Goal: Information Seeking & Learning: Learn about a topic

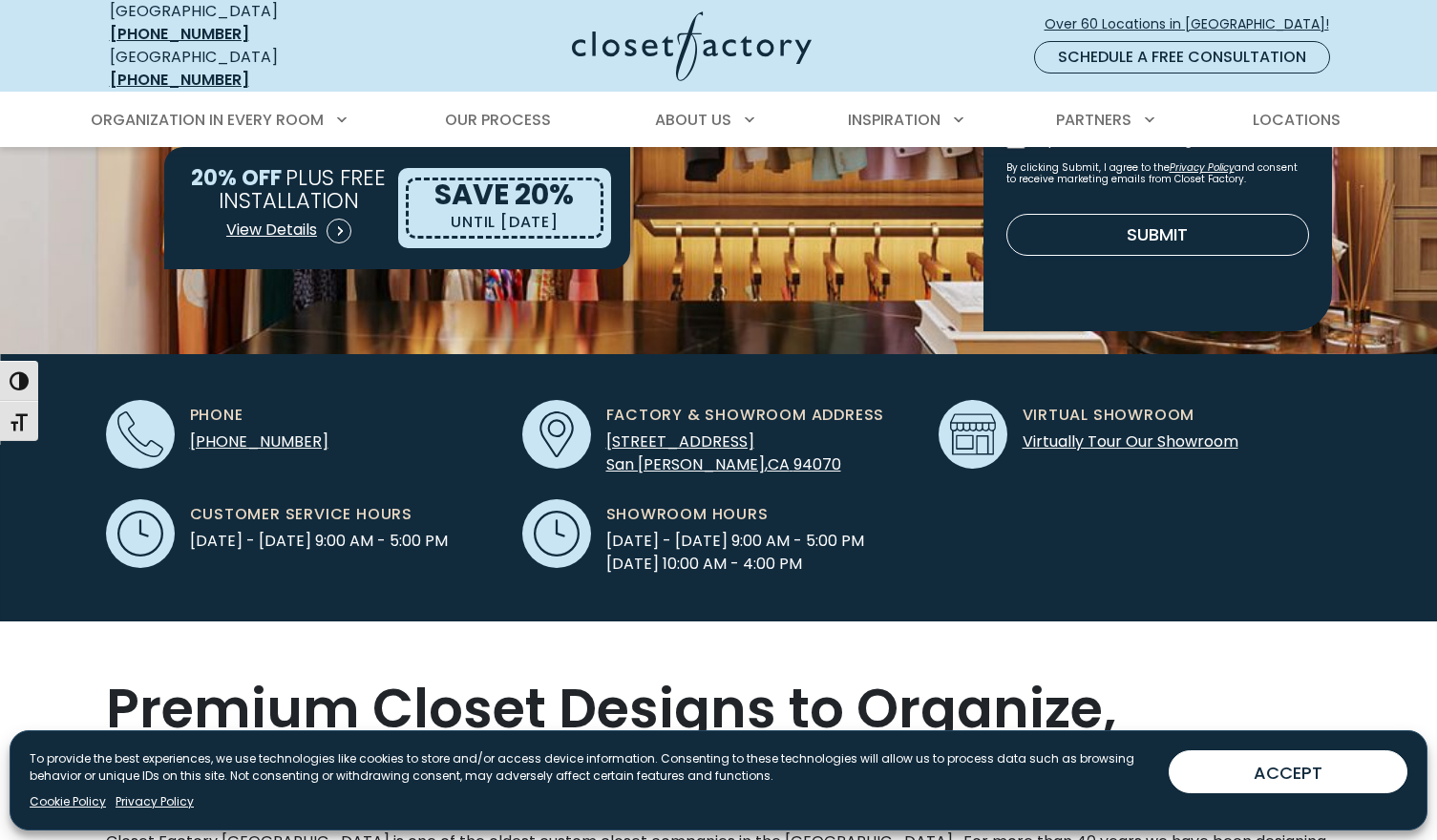
scroll to position [204, 0]
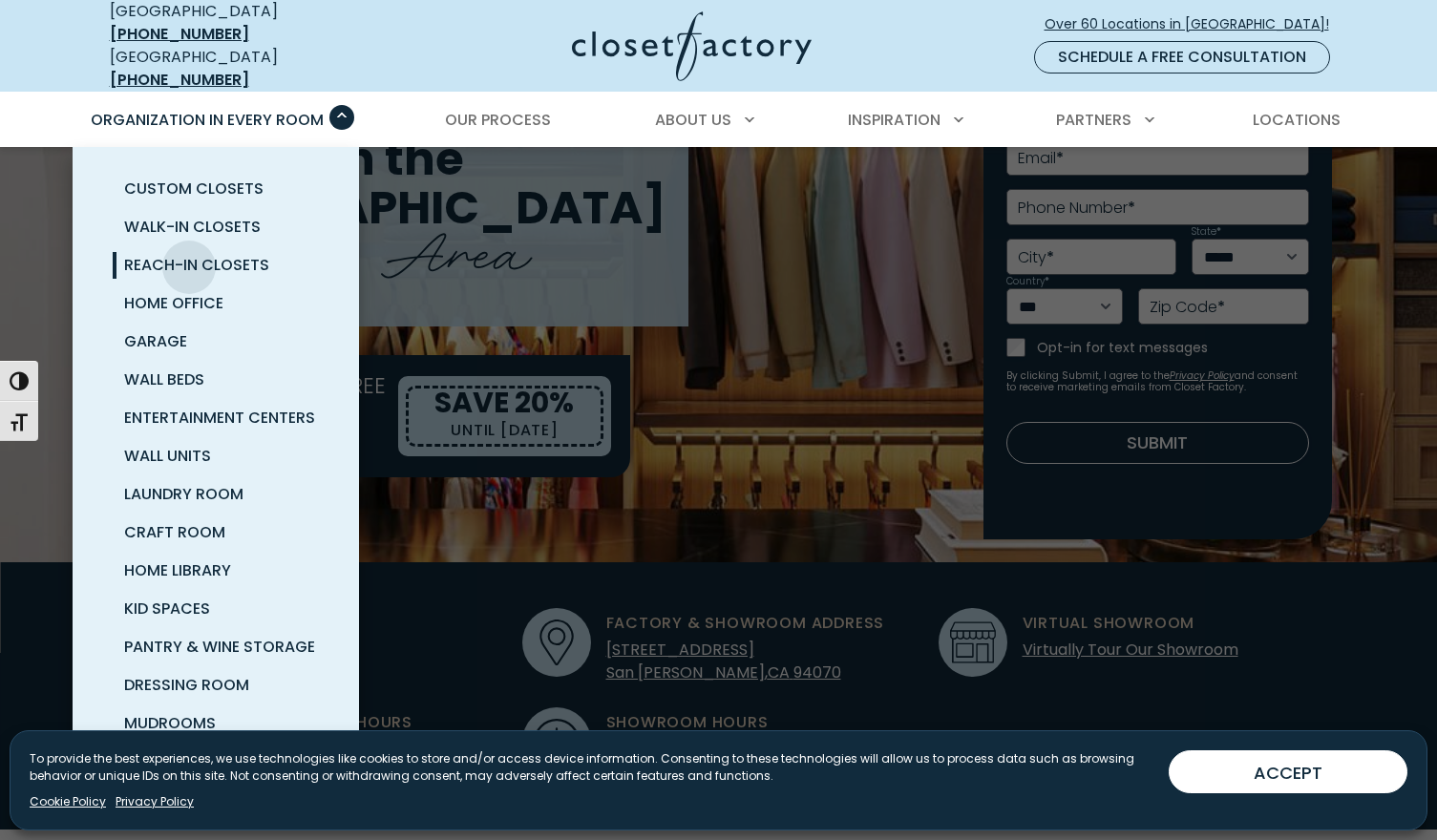
click at [189, 253] on span "Reach-In Closets" at bounding box center [196, 264] width 145 height 22
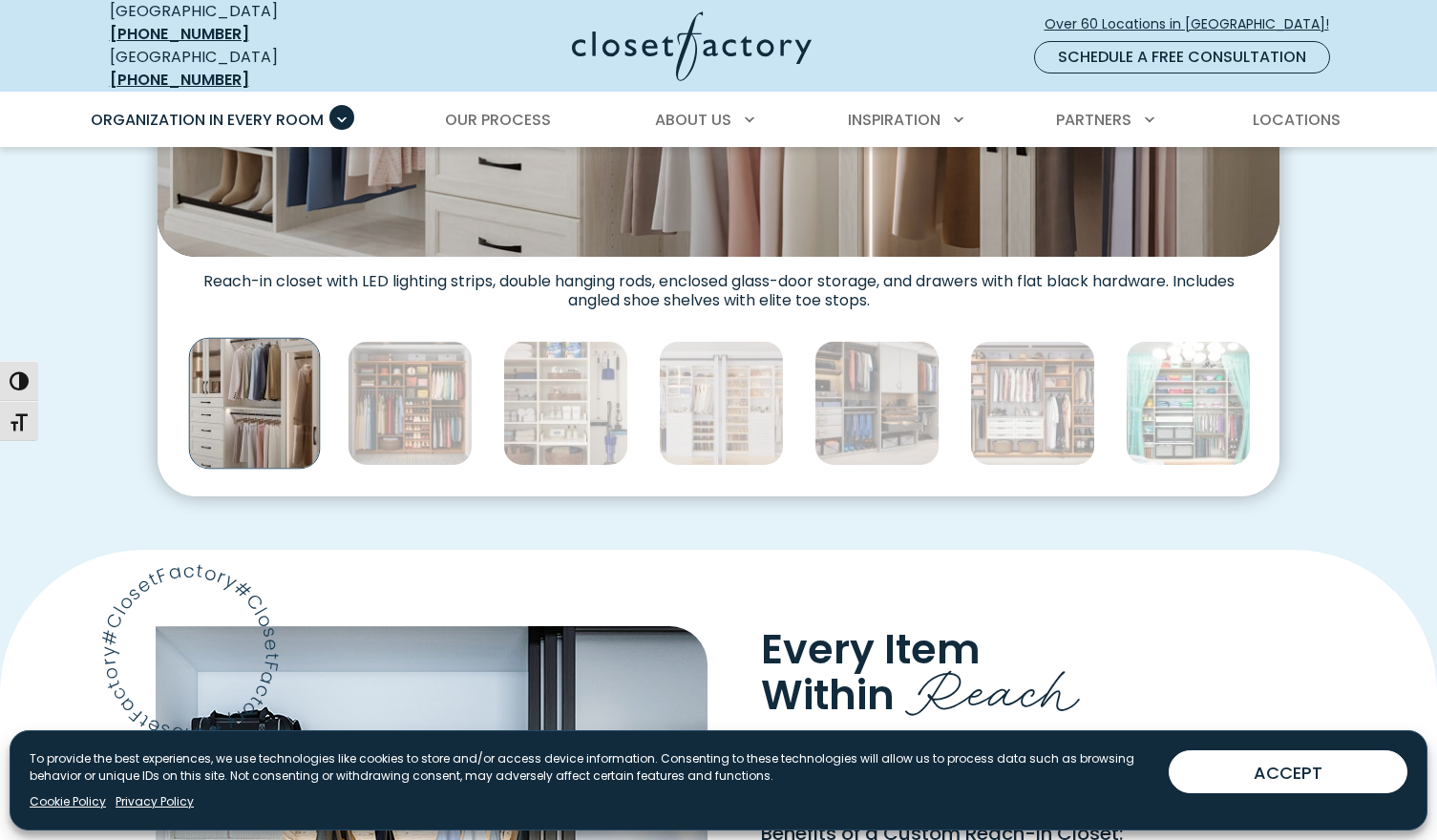
scroll to position [1076, 0]
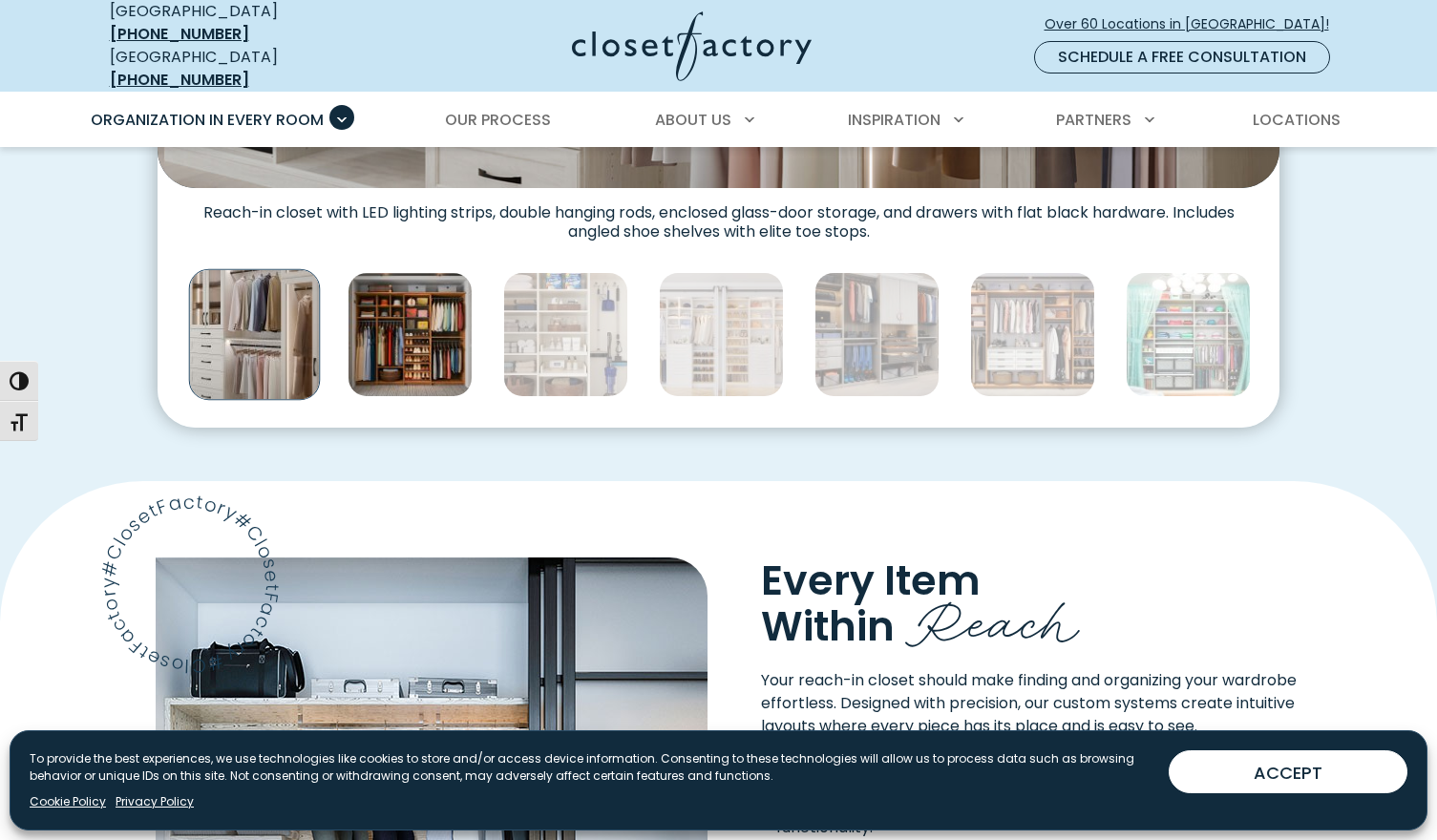
click at [431, 333] on img "Thumbnail Gallery" at bounding box center [410, 334] width 125 height 125
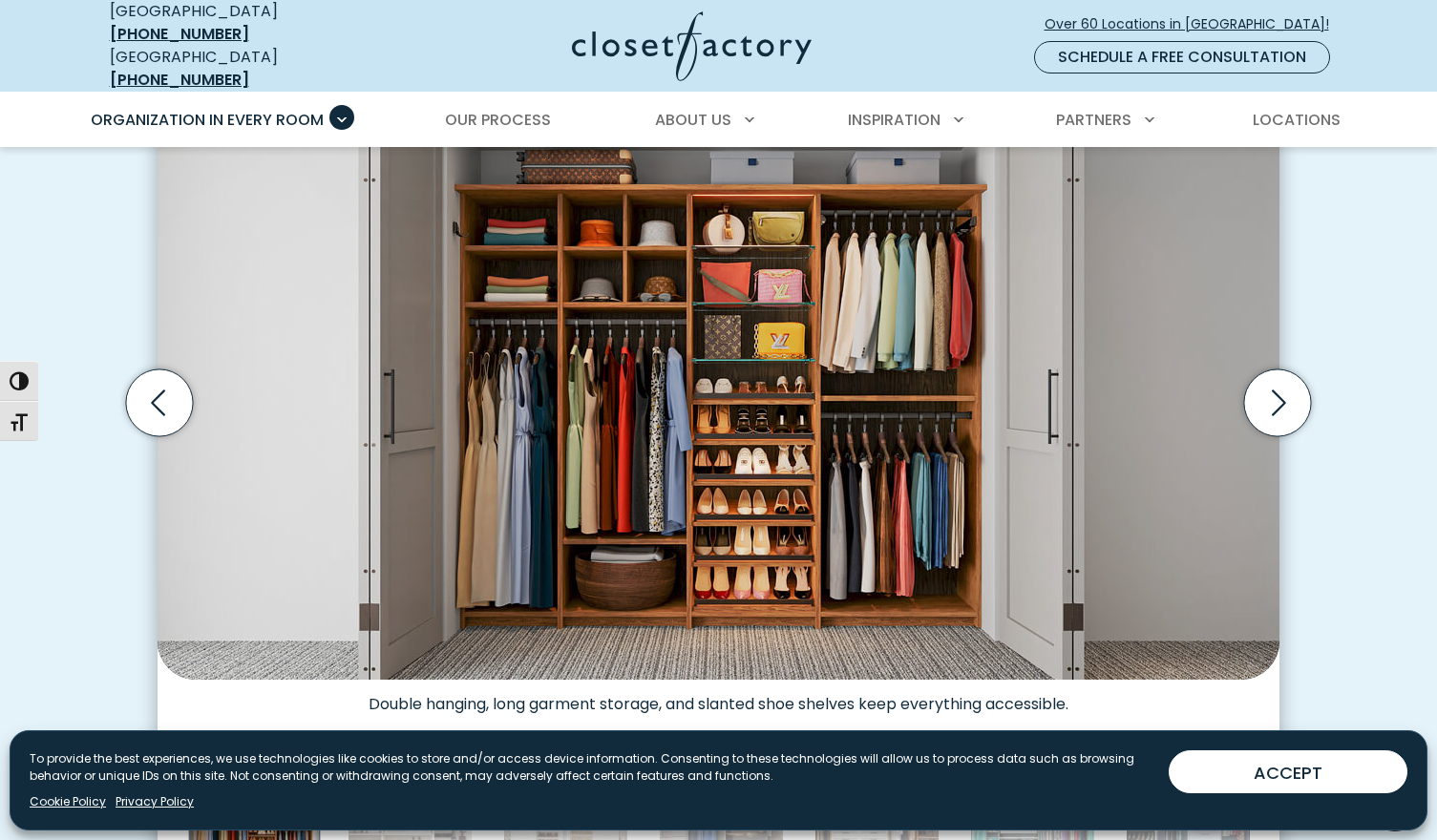
scroll to position [595, 0]
click at [1291, 397] on icon "Next slide" at bounding box center [1277, 403] width 67 height 67
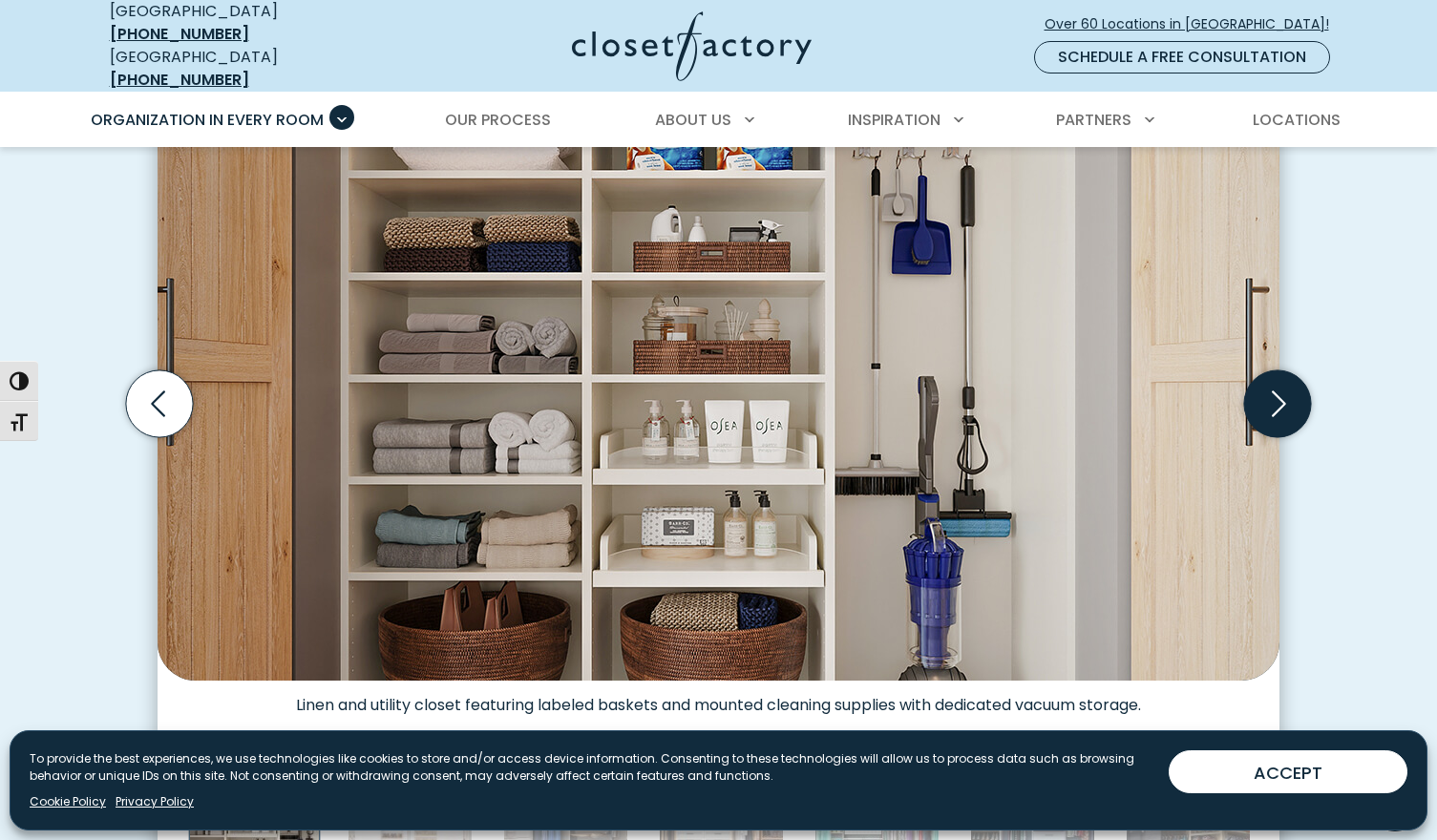
click at [1291, 397] on icon "Next slide" at bounding box center [1277, 403] width 67 height 67
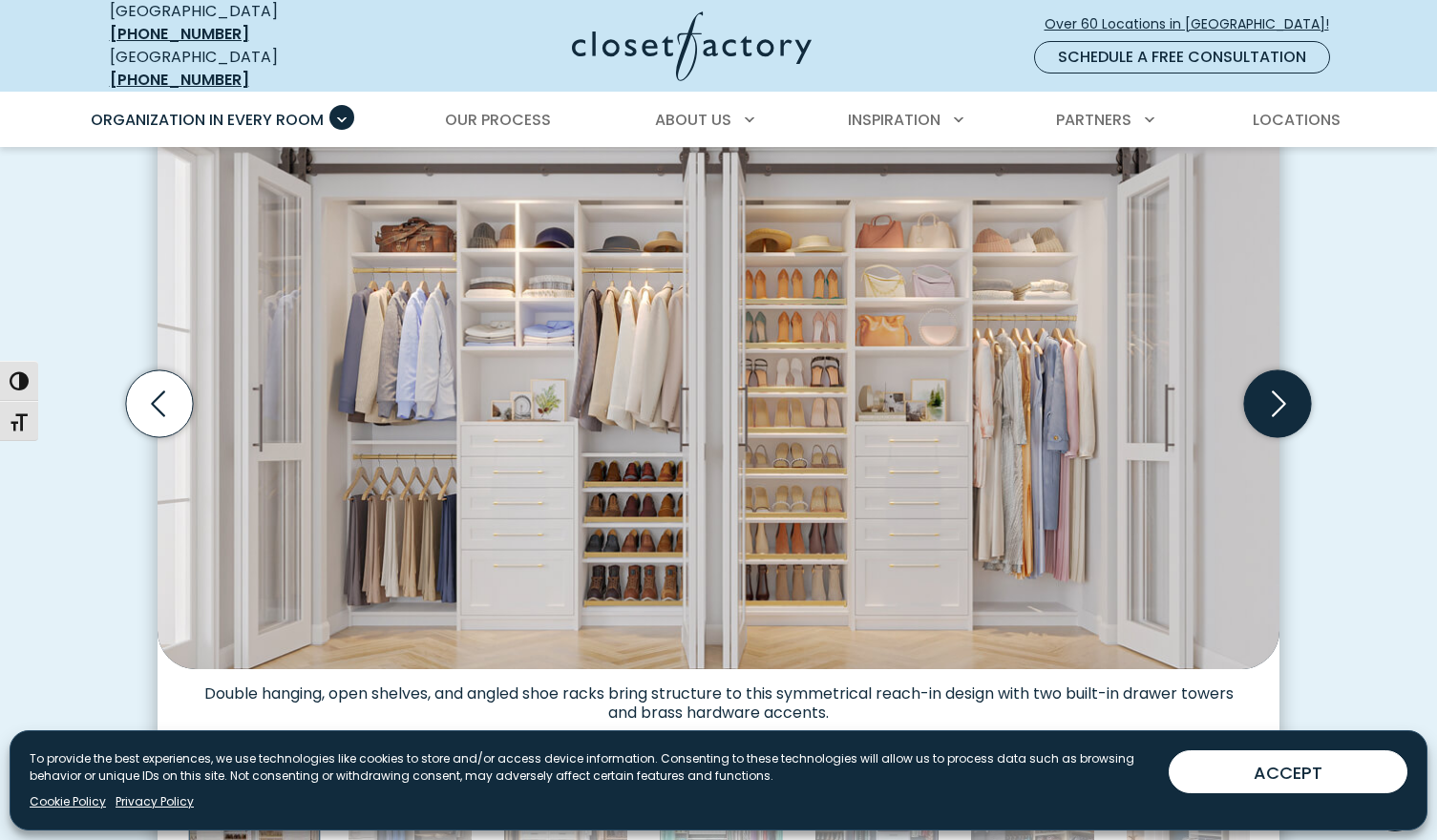
click at [1291, 397] on icon "Next slide" at bounding box center [1277, 403] width 67 height 67
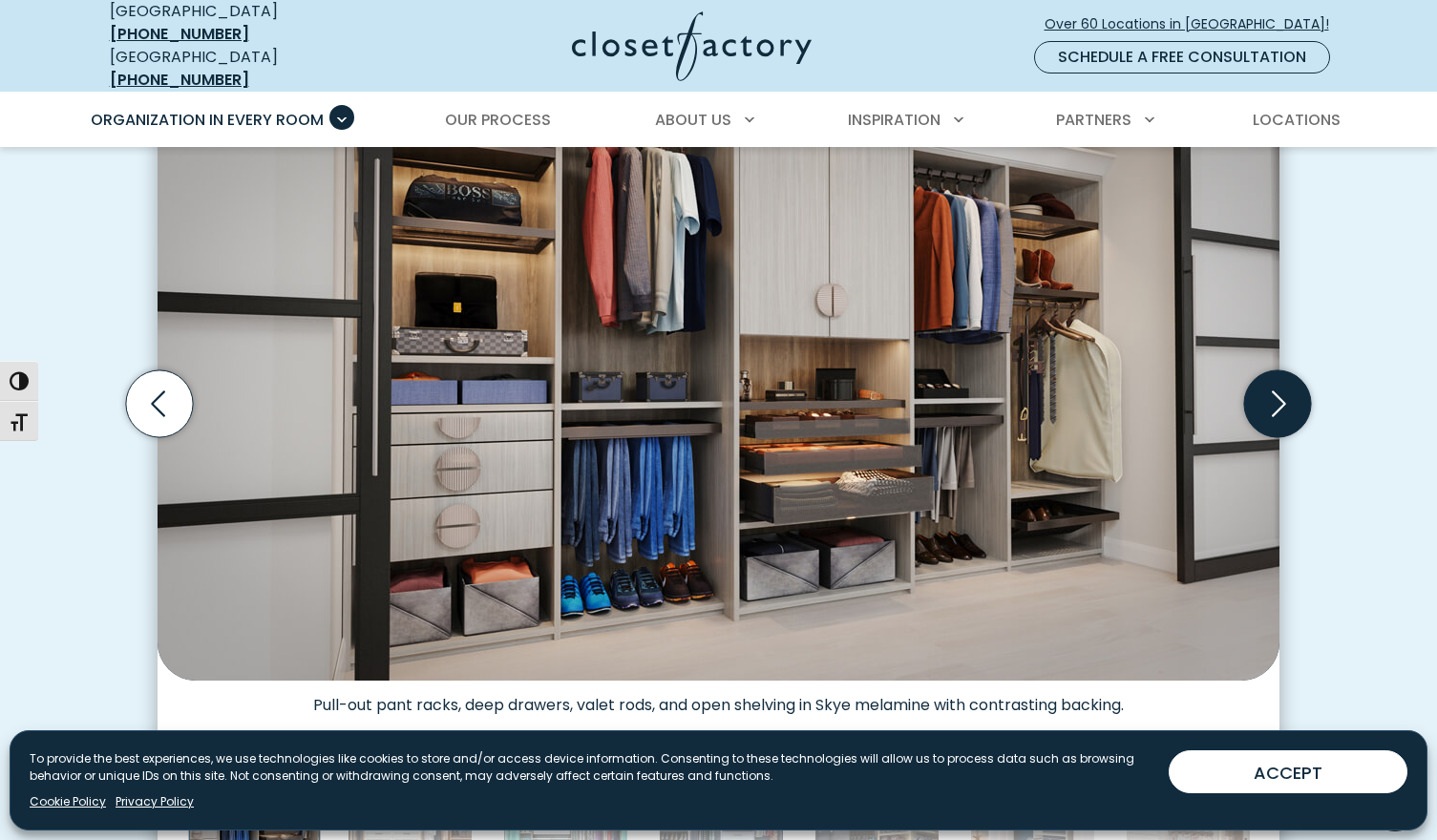
click at [1290, 397] on icon "Next slide" at bounding box center [1277, 403] width 67 height 67
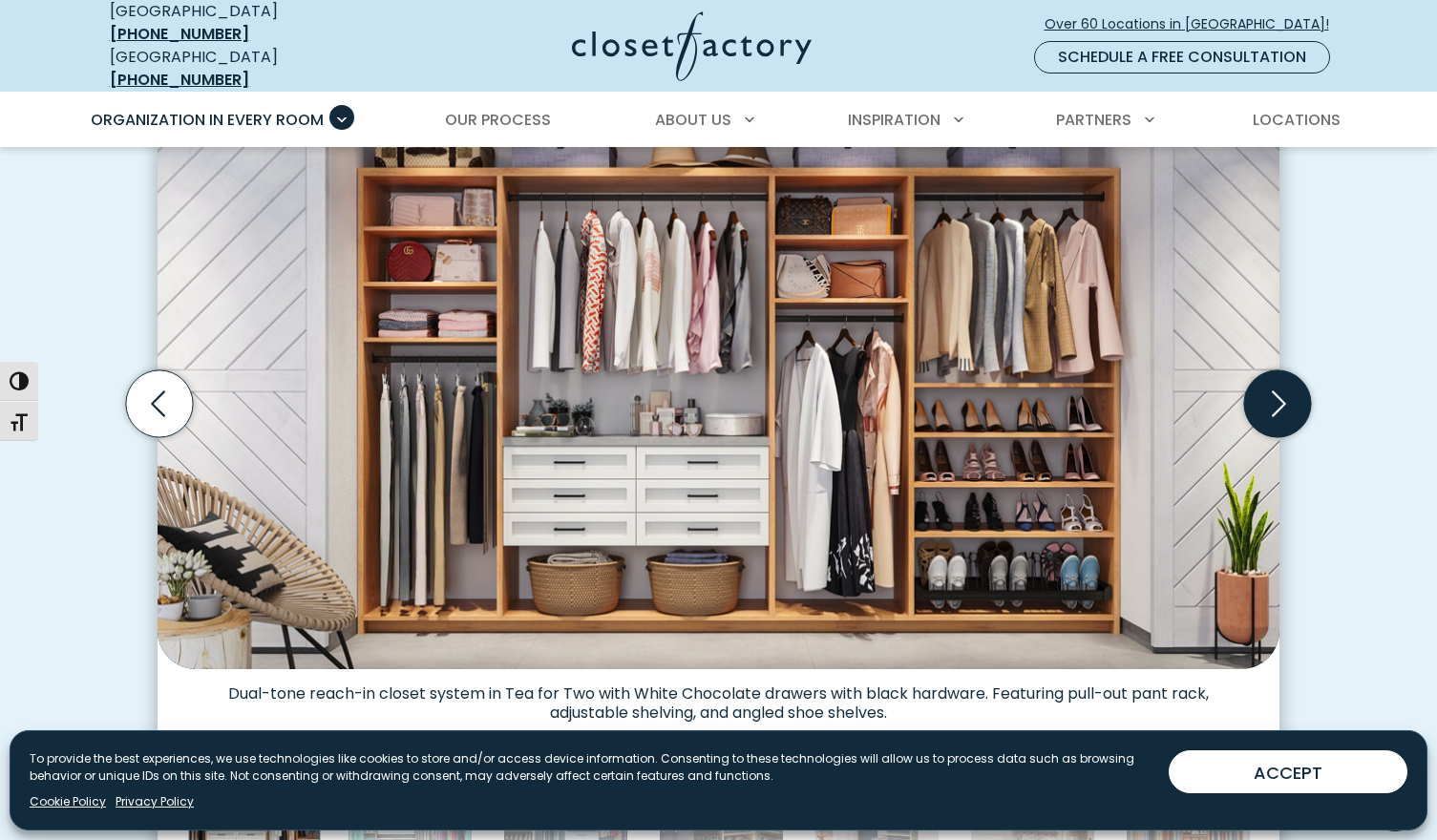
click at [1290, 397] on icon "Next slide" at bounding box center [1277, 403] width 67 height 67
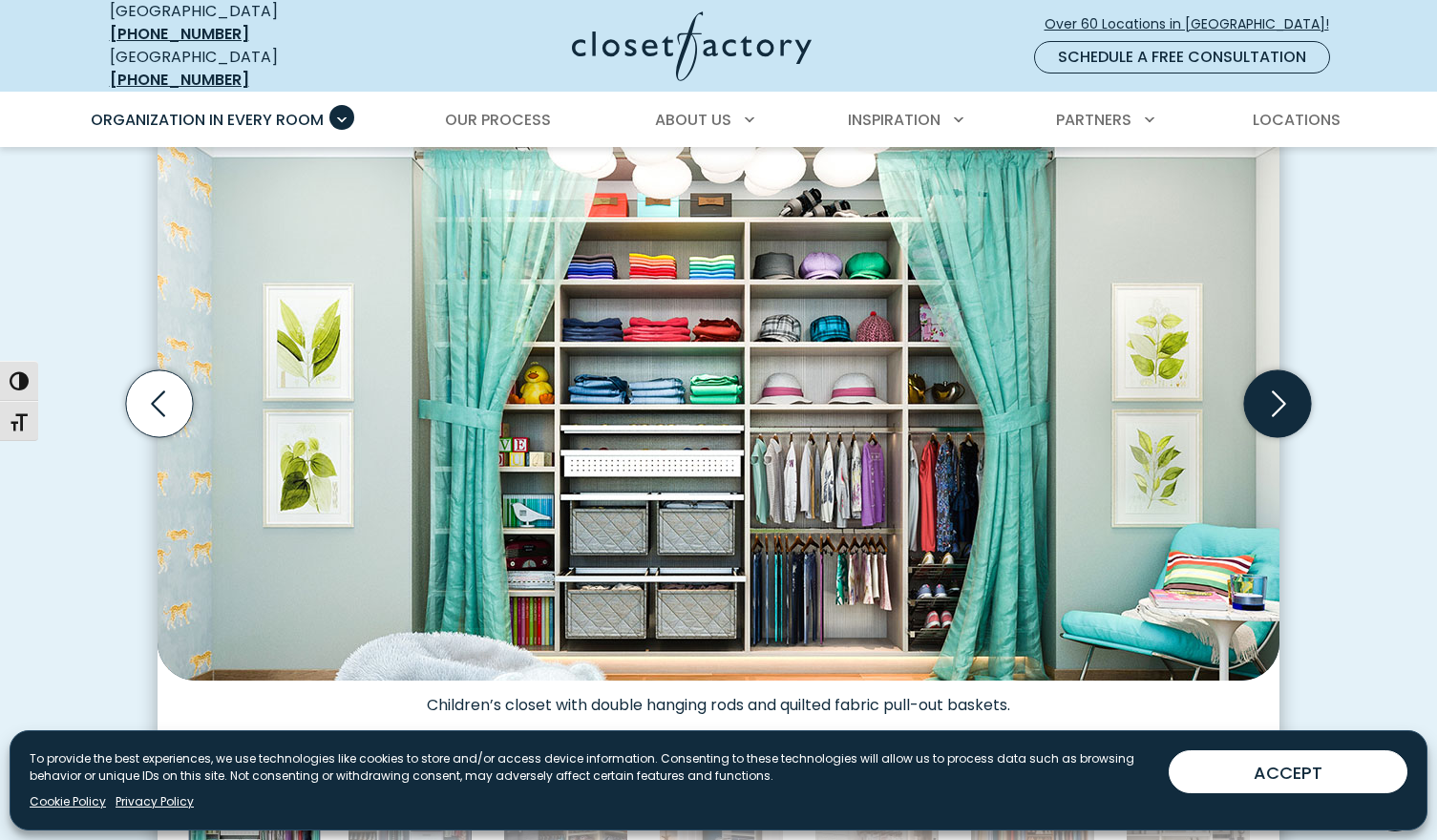
click at [1290, 397] on icon "Next slide" at bounding box center [1277, 403] width 67 height 67
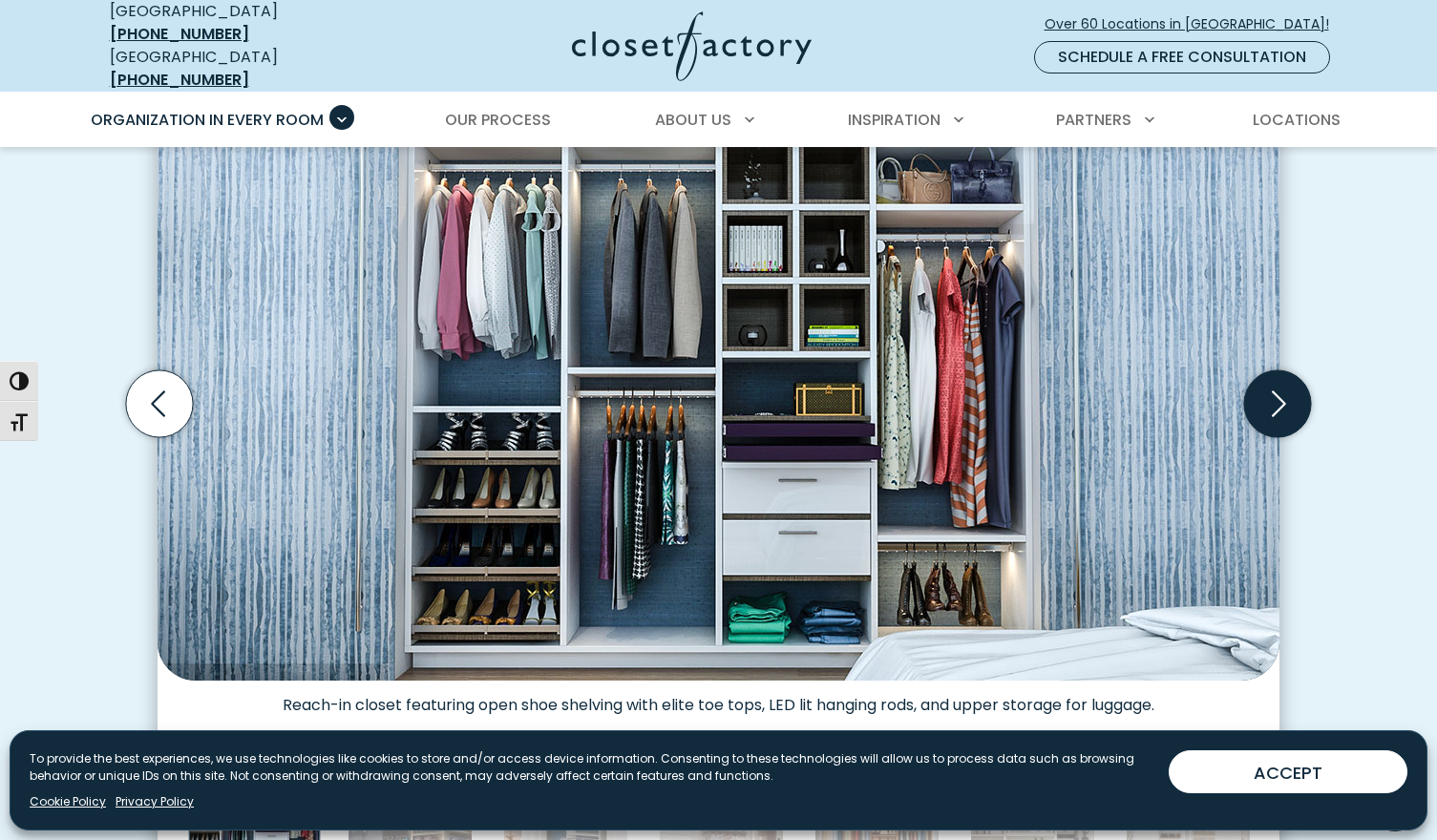
click at [1290, 397] on icon "Next slide" at bounding box center [1277, 403] width 67 height 67
